Goal: Task Accomplishment & Management: Complete application form

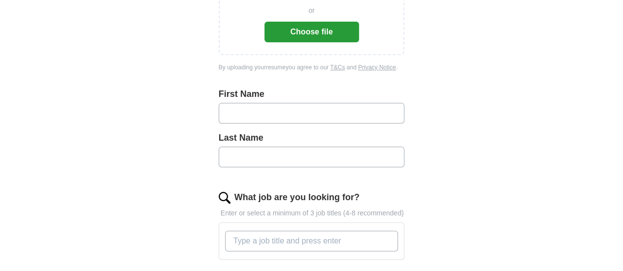
scroll to position [468, 0]
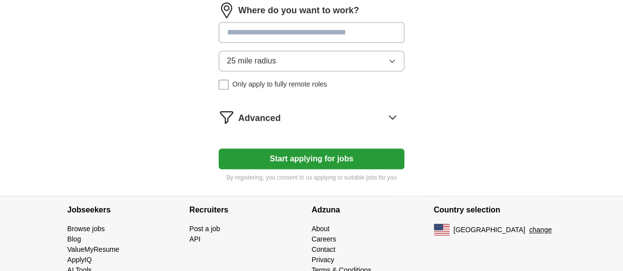
click at [381, 51] on button "25 mile radius" at bounding box center [312, 61] width 186 height 21
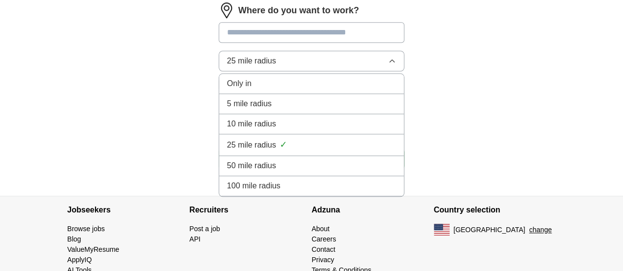
click at [341, 75] on li "Only in" at bounding box center [311, 84] width 185 height 20
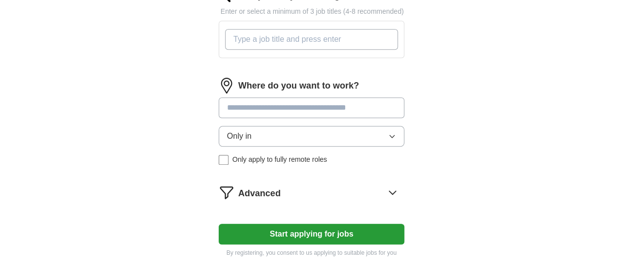
scroll to position [391, 0]
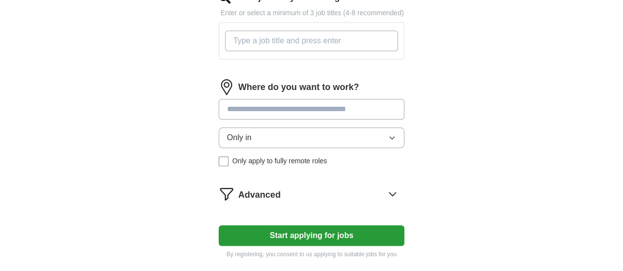
click at [341, 99] on input at bounding box center [312, 109] width 186 height 21
click at [322, 99] on input at bounding box center [312, 109] width 186 height 21
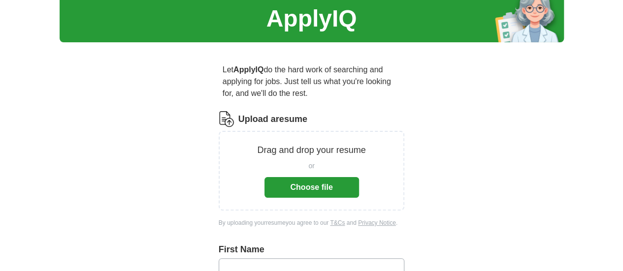
scroll to position [34, 0]
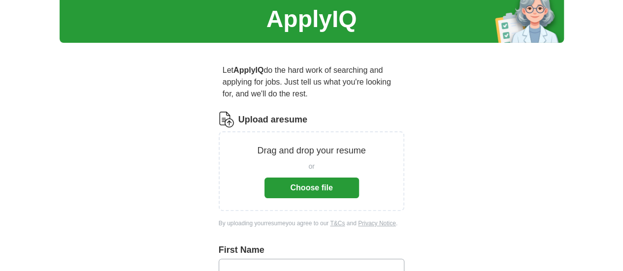
click at [325, 178] on button "Choose file" at bounding box center [311, 188] width 95 height 21
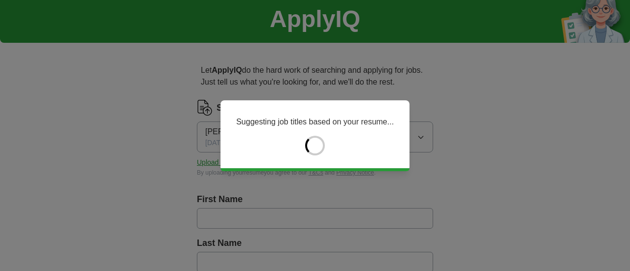
type input "******"
type input "*******"
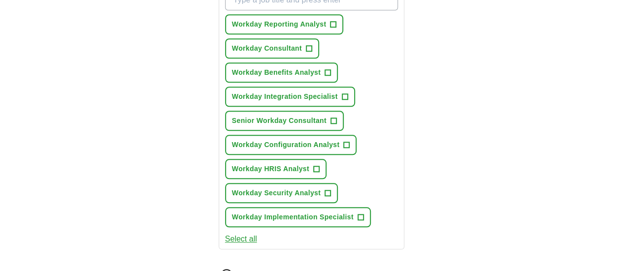
scroll to position [517, 0]
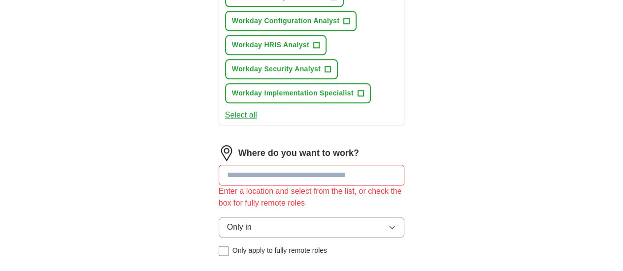
click at [227, 165] on input at bounding box center [312, 175] width 186 height 21
type input "****"
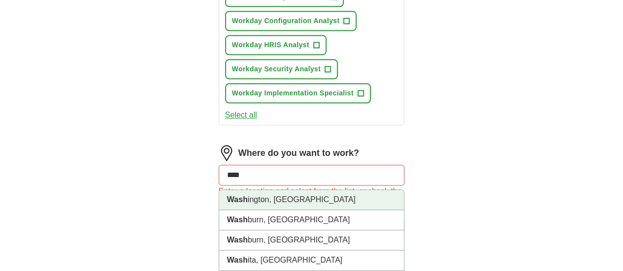
click at [236, 190] on li "Wash ington, [GEOGRAPHIC_DATA]" at bounding box center [311, 200] width 185 height 20
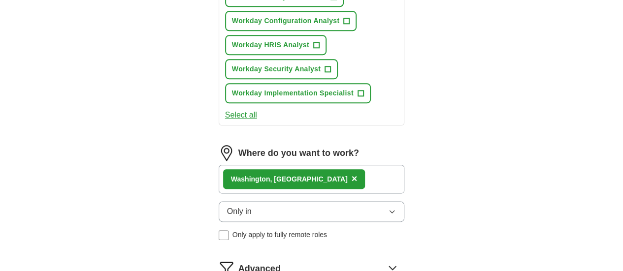
click at [294, 165] on div "Wash ington, [GEOGRAPHIC_DATA] ×" at bounding box center [312, 179] width 186 height 29
click at [293, 165] on div "Wash ington, [GEOGRAPHIC_DATA] ×" at bounding box center [312, 179] width 186 height 29
click at [309, 165] on div "Wash ington, [GEOGRAPHIC_DATA] ×" at bounding box center [312, 179] width 186 height 29
drag, startPoint x: 309, startPoint y: 119, endPoint x: 302, endPoint y: 111, distance: 10.8
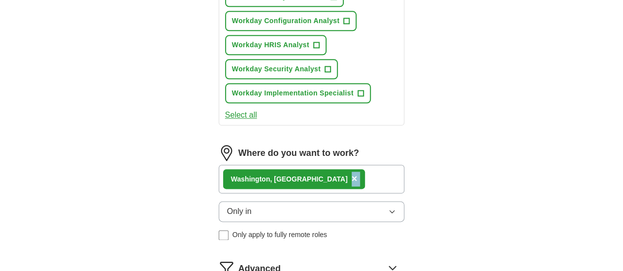
click at [302, 165] on div "Wash ington, [GEOGRAPHIC_DATA] ×" at bounding box center [312, 179] width 186 height 29
click at [327, 165] on div "Wash ington, [GEOGRAPHIC_DATA] ×" at bounding box center [312, 179] width 186 height 29
click at [352, 173] on span "×" at bounding box center [355, 178] width 6 height 11
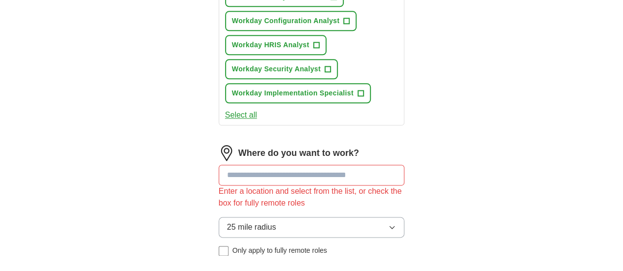
click at [219, 217] on div "25 mile radius Only apply to fully remote roles" at bounding box center [312, 236] width 186 height 39
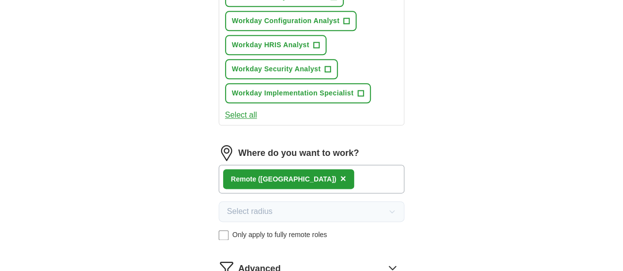
click at [400, 260] on icon at bounding box center [393, 268] width 16 height 16
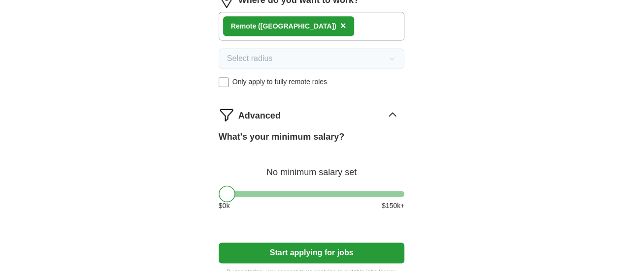
scroll to position [671, 0]
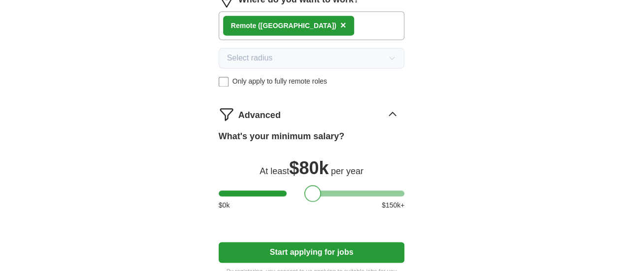
drag, startPoint x: 212, startPoint y: 130, endPoint x: 298, endPoint y: 125, distance: 85.8
click at [304, 185] on div at bounding box center [312, 193] width 17 height 17
click at [326, 191] on div at bounding box center [312, 194] width 186 height 6
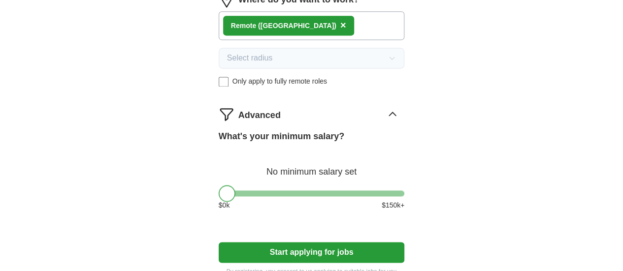
drag, startPoint x: 323, startPoint y: 133, endPoint x: 165, endPoint y: 149, distance: 159.3
click at [304, 242] on button "Start applying for jobs" at bounding box center [312, 252] width 186 height 21
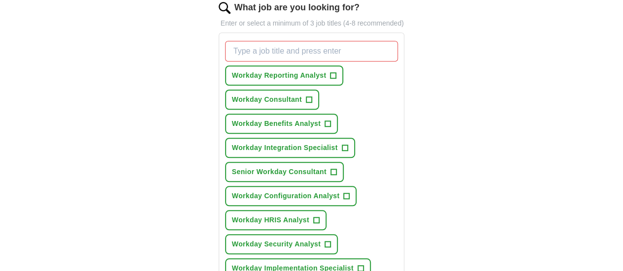
scroll to position [339, 0]
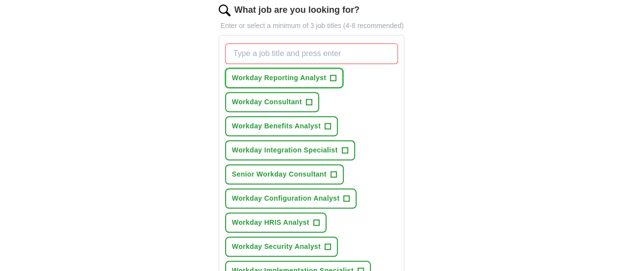
click at [305, 68] on button "Workday Reporting Analyst +" at bounding box center [284, 78] width 119 height 20
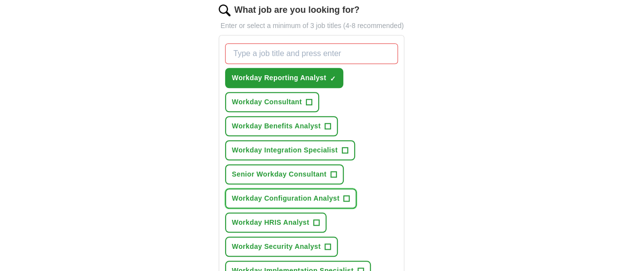
click at [293, 194] on span "Workday Configuration Analyst" at bounding box center [286, 199] width 108 height 10
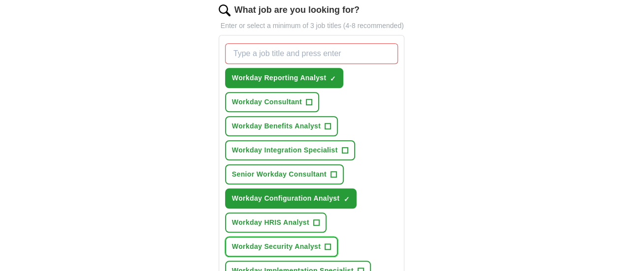
click at [321, 242] on span "Workday Security Analyst" at bounding box center [276, 247] width 89 height 10
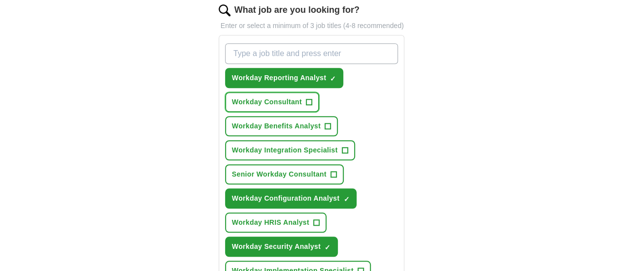
click at [302, 97] on span "Workday Consultant" at bounding box center [267, 102] width 70 height 10
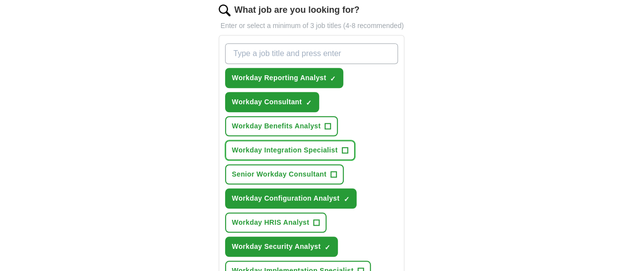
click at [301, 140] on button "Workday Integration Specialist +" at bounding box center [290, 150] width 130 height 20
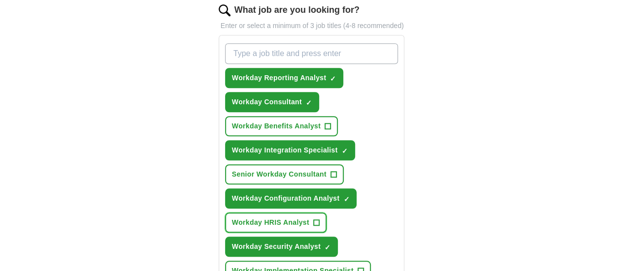
click at [285, 218] on span "Workday HRIS Analyst" at bounding box center [270, 223] width 77 height 10
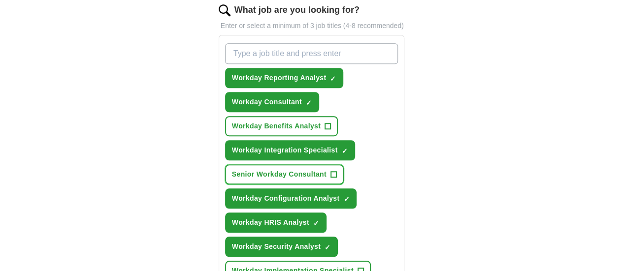
click at [299, 169] on span "Senior Workday Consultant" at bounding box center [279, 174] width 95 height 10
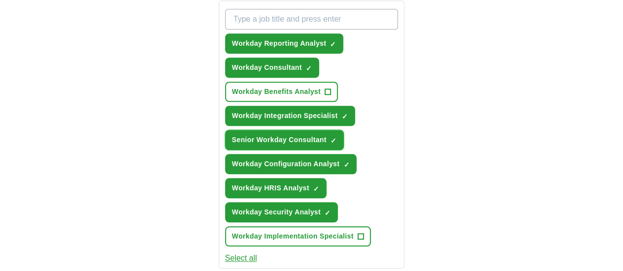
scroll to position [374, 0]
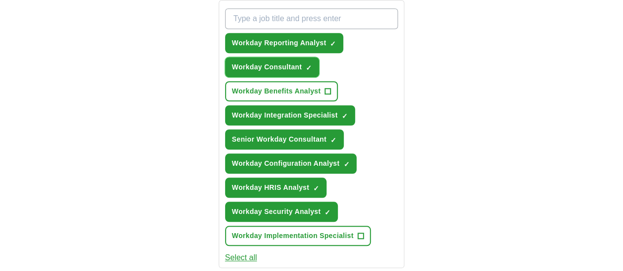
click at [302, 62] on span "Workday Consultant" at bounding box center [267, 67] width 70 height 10
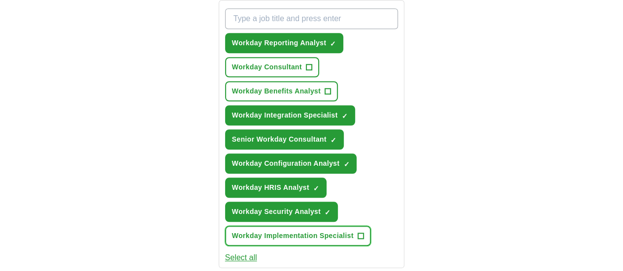
click at [301, 226] on button "Workday Implementation Specialist +" at bounding box center [298, 236] width 146 height 20
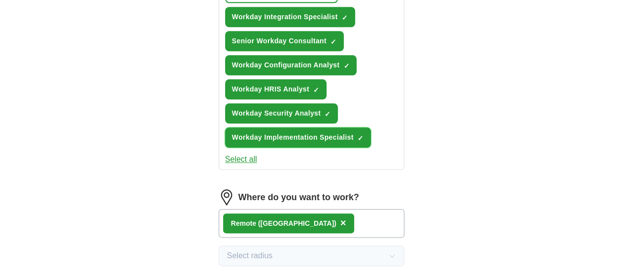
scroll to position [473, 0]
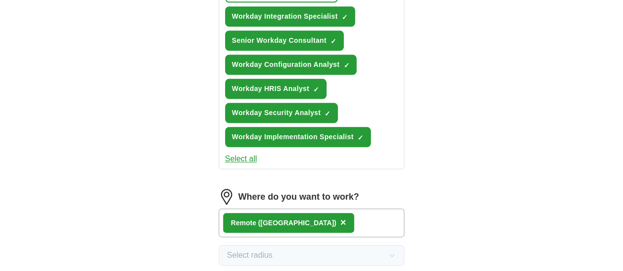
click at [225, 153] on button "Select all" at bounding box center [241, 159] width 32 height 12
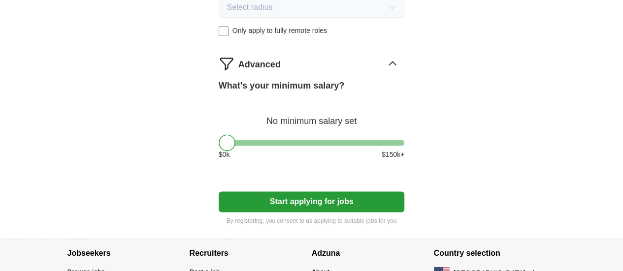
scroll to position [726, 0]
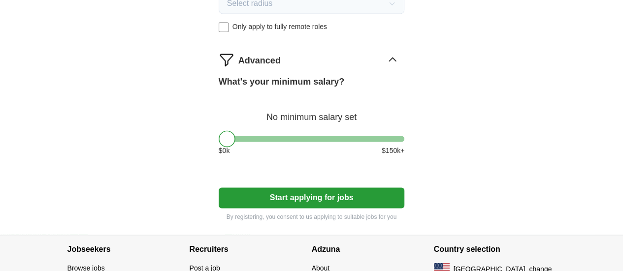
click at [295, 188] on button "Start applying for jobs" at bounding box center [312, 198] width 186 height 21
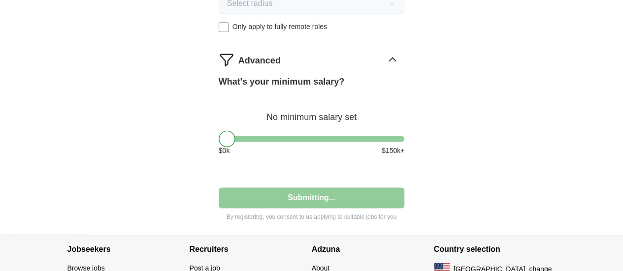
select select "**"
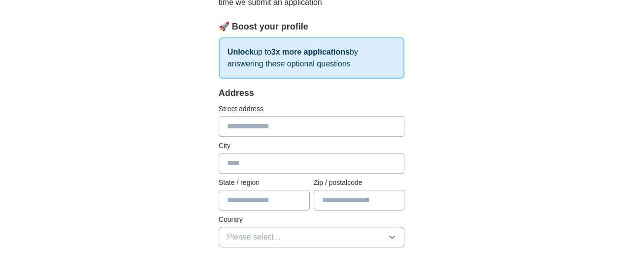
scroll to position [140, 0]
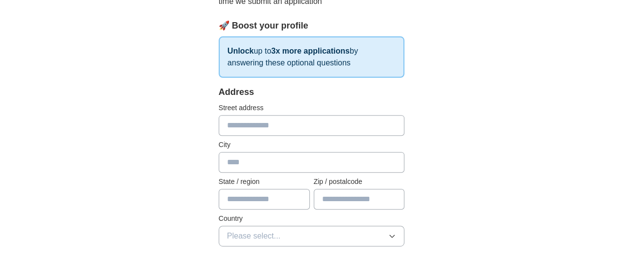
click at [295, 134] on input "text" at bounding box center [312, 125] width 186 height 21
type input "**********"
type input "**"
type input "*****"
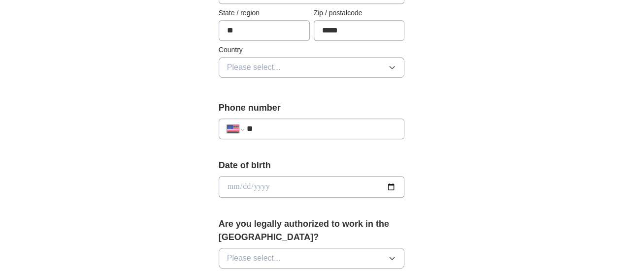
scroll to position [311, 0]
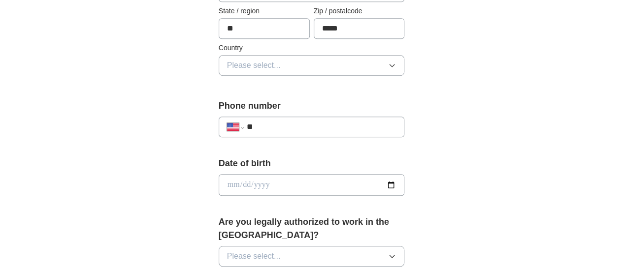
click at [332, 67] on button "Please select..." at bounding box center [312, 65] width 186 height 21
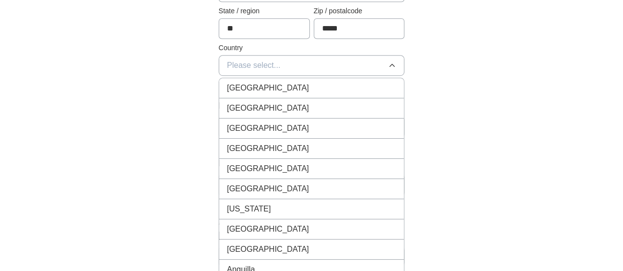
click at [313, 99] on li "[GEOGRAPHIC_DATA]" at bounding box center [311, 109] width 185 height 20
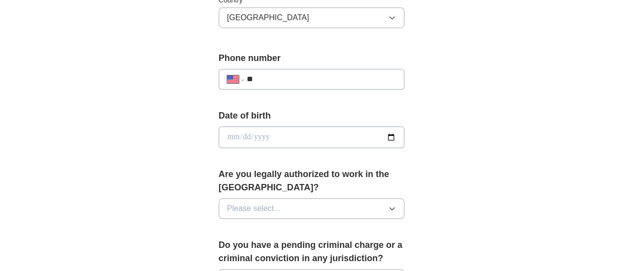
scroll to position [362, 0]
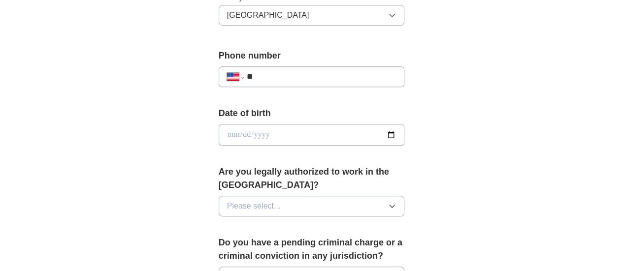
click at [314, 80] on input "**" at bounding box center [322, 77] width 150 height 12
paste input "**********"
type input "**********"
click at [301, 131] on input "date" at bounding box center [312, 135] width 186 height 22
click at [405, 131] on input "date" at bounding box center [312, 135] width 186 height 22
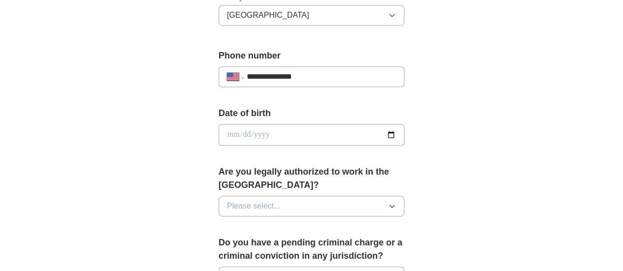
click at [186, 60] on div "**********" at bounding box center [312, 151] width 252 height 854
click at [405, 132] on input "date" at bounding box center [312, 135] width 186 height 22
type input "**********"
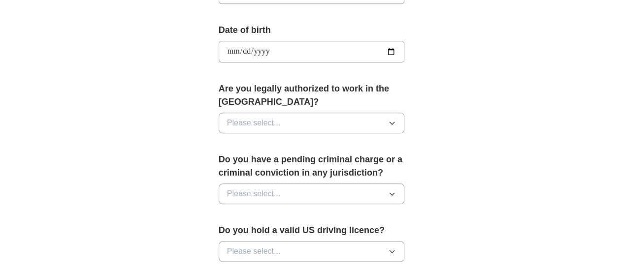
scroll to position [445, 0]
click at [344, 112] on button "Please select..." at bounding box center [312, 122] width 186 height 21
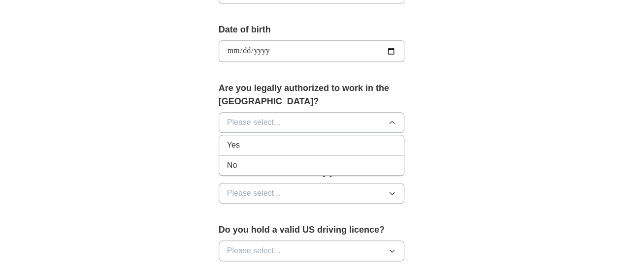
click at [297, 139] on div "Yes" at bounding box center [311, 145] width 169 height 12
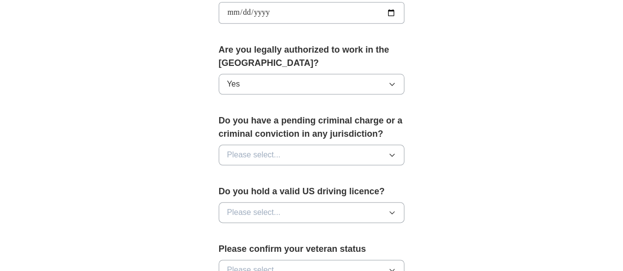
scroll to position [485, 0]
click at [321, 144] on button "Please select..." at bounding box center [312, 154] width 186 height 21
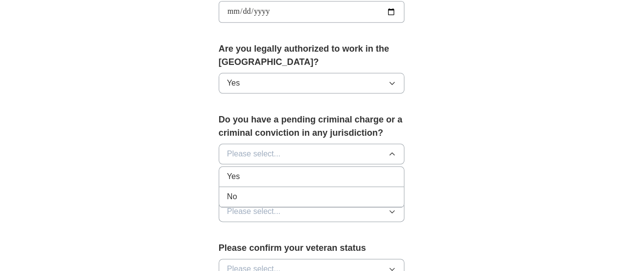
click at [288, 189] on li "No" at bounding box center [311, 197] width 185 height 20
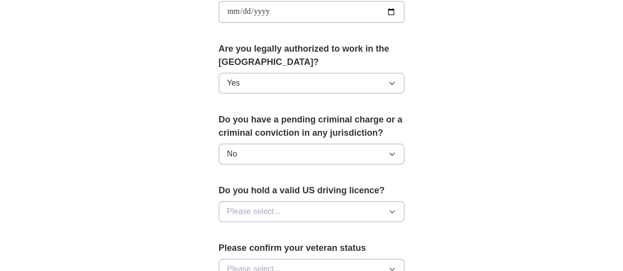
click at [302, 201] on button "Please select..." at bounding box center [312, 211] width 186 height 21
click at [289, 229] on div "Yes" at bounding box center [311, 235] width 169 height 12
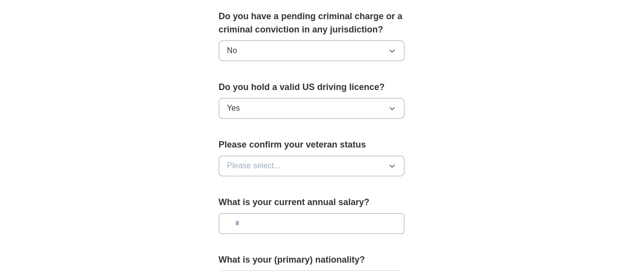
scroll to position [590, 0]
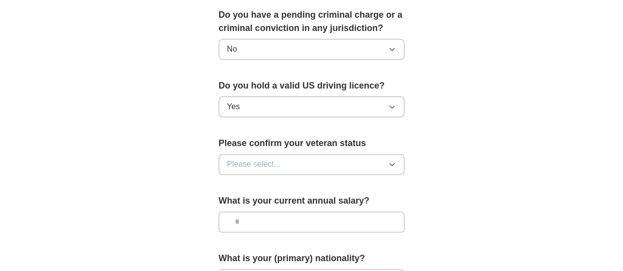
click at [328, 137] on div "Please confirm your veteran status Please select..." at bounding box center [312, 160] width 186 height 46
click at [321, 154] on button "Please select..." at bounding box center [312, 164] width 186 height 21
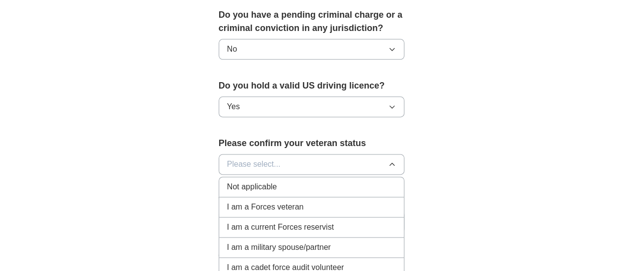
click at [290, 181] on div "Not applicable" at bounding box center [311, 187] width 169 height 12
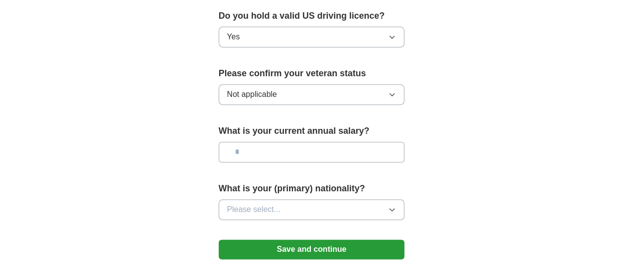
scroll to position [672, 0]
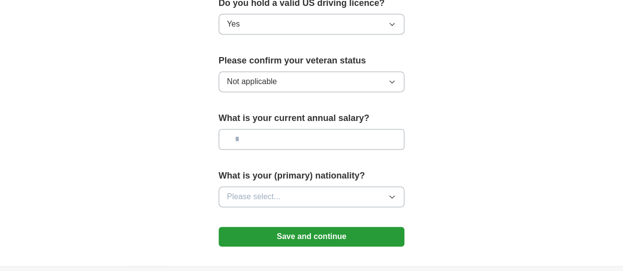
click at [316, 129] on input "text" at bounding box center [312, 139] width 186 height 21
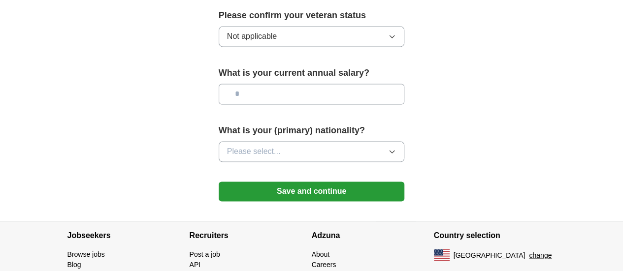
scroll to position [719, 0]
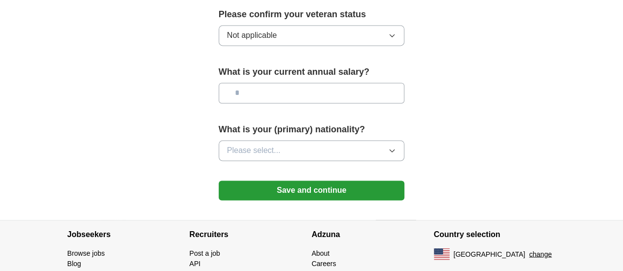
click at [305, 140] on button "Please select..." at bounding box center [312, 150] width 186 height 21
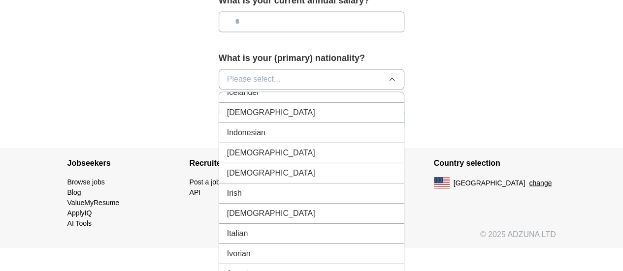
scroll to position [1595, 0]
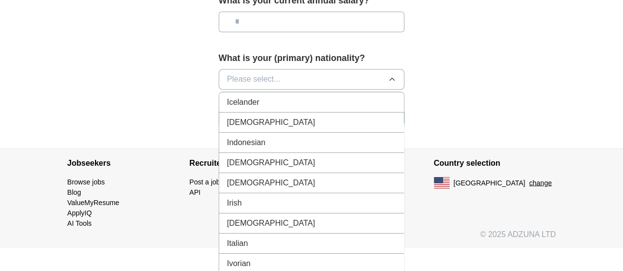
click at [303, 116] on div "[DEMOGRAPHIC_DATA]" at bounding box center [311, 122] width 169 height 12
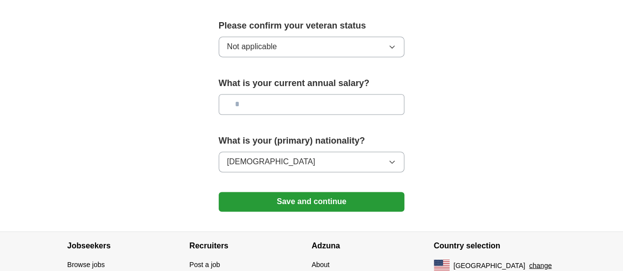
scroll to position [707, 0]
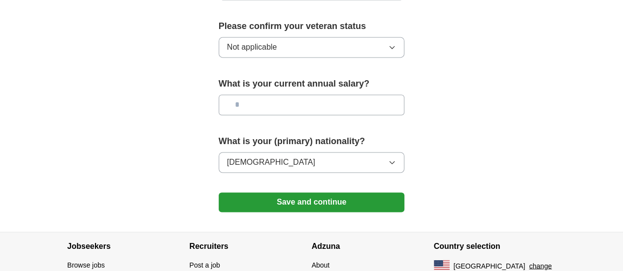
click at [312, 95] on input "text" at bounding box center [312, 105] width 186 height 21
type input "*******"
click at [280, 193] on button "Save and continue" at bounding box center [312, 203] width 186 height 20
